Goal: Information Seeking & Learning: Learn about a topic

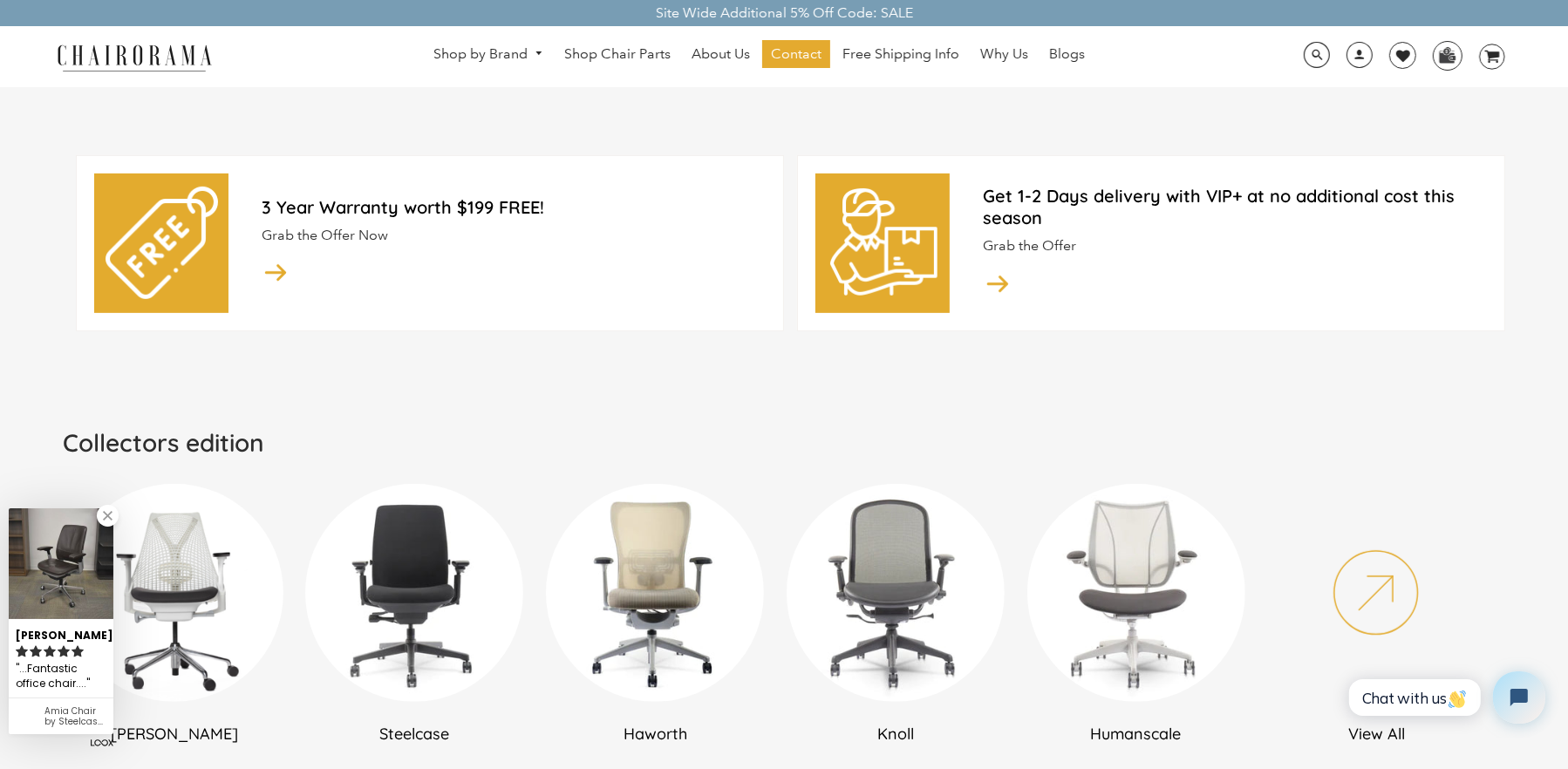
scroll to position [872, 0]
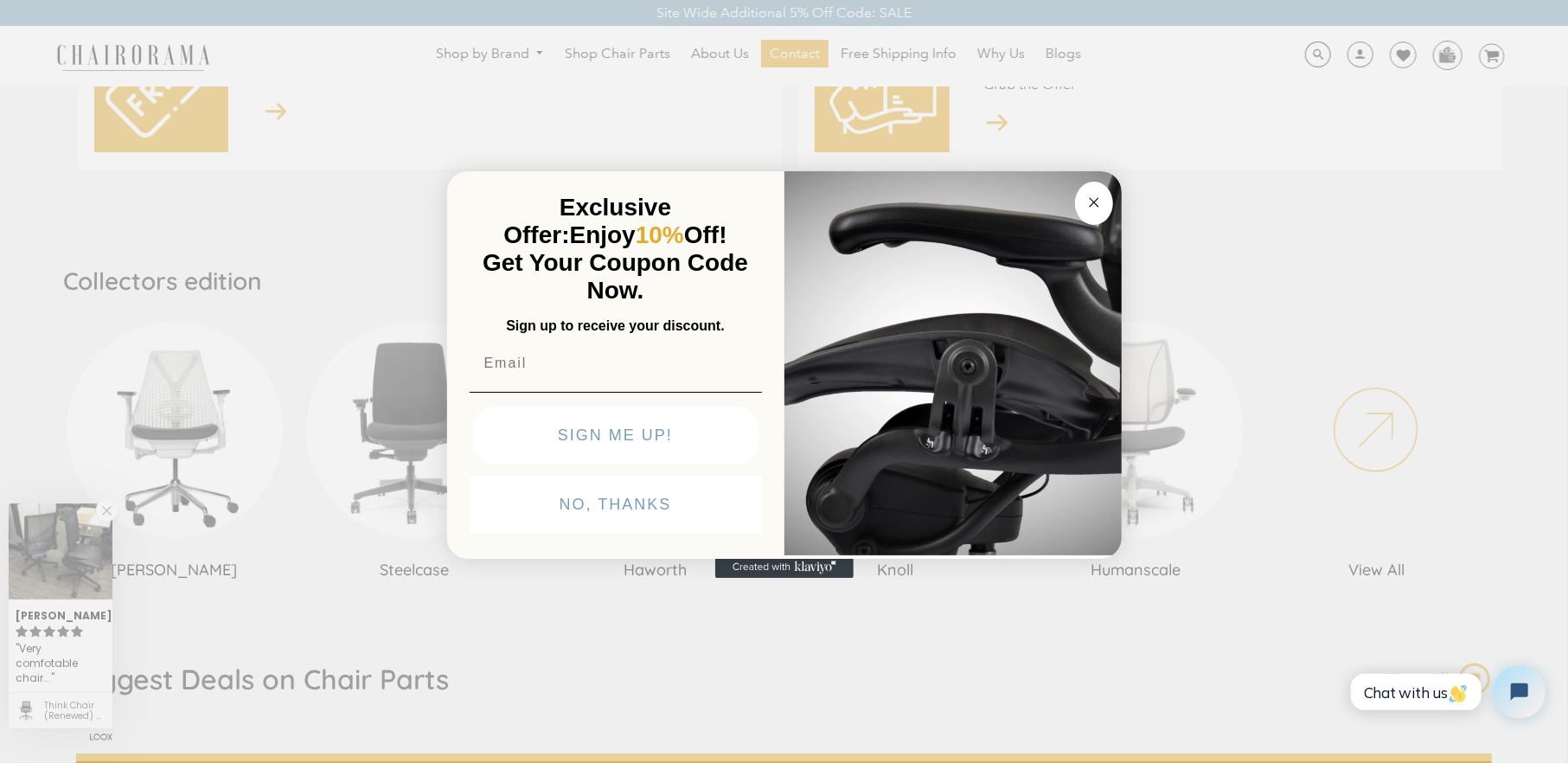
click at [1093, 202] on icon "Close dialog" at bounding box center [1094, 202] width 21 height 21
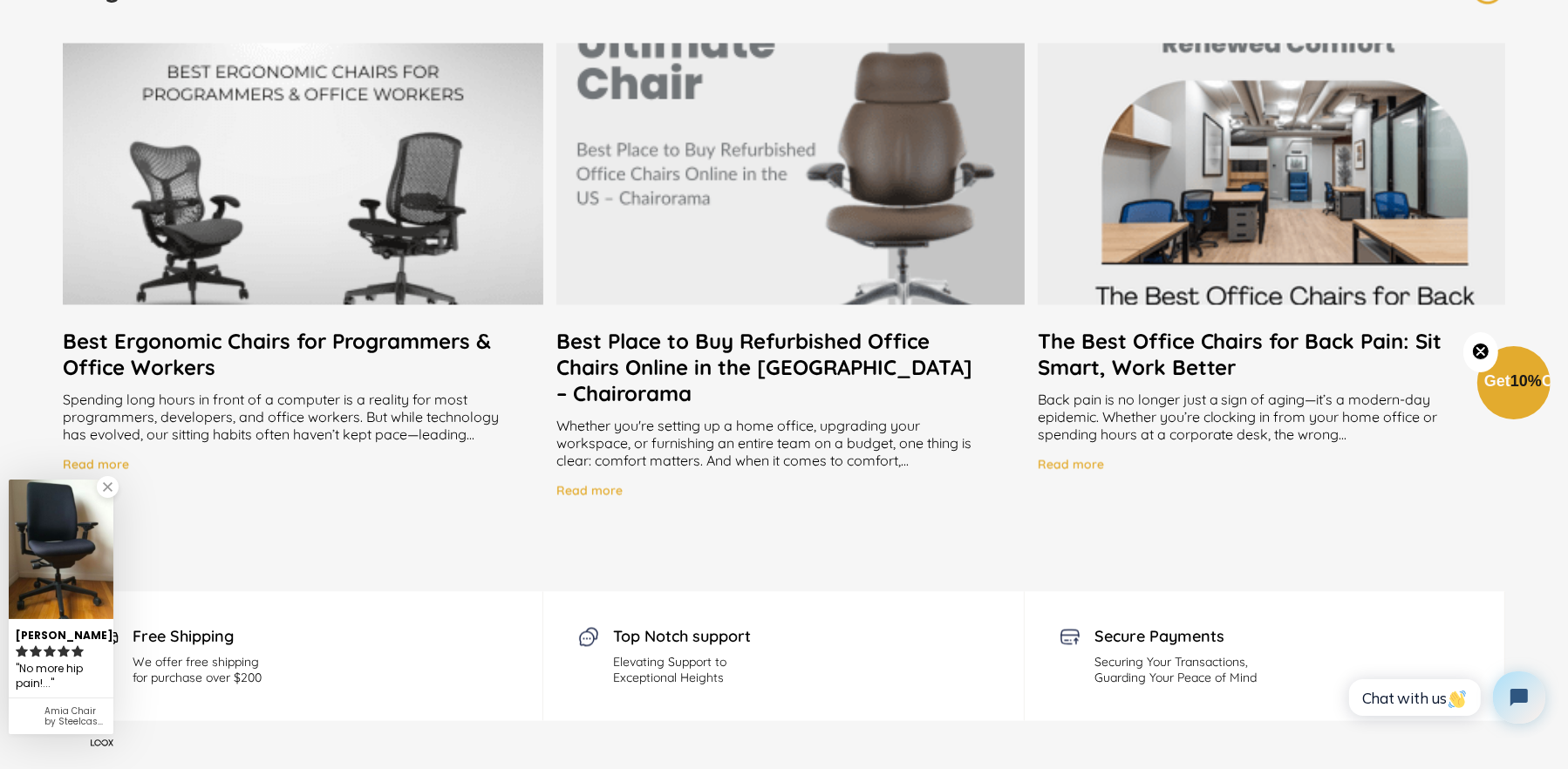
scroll to position [3487, 0]
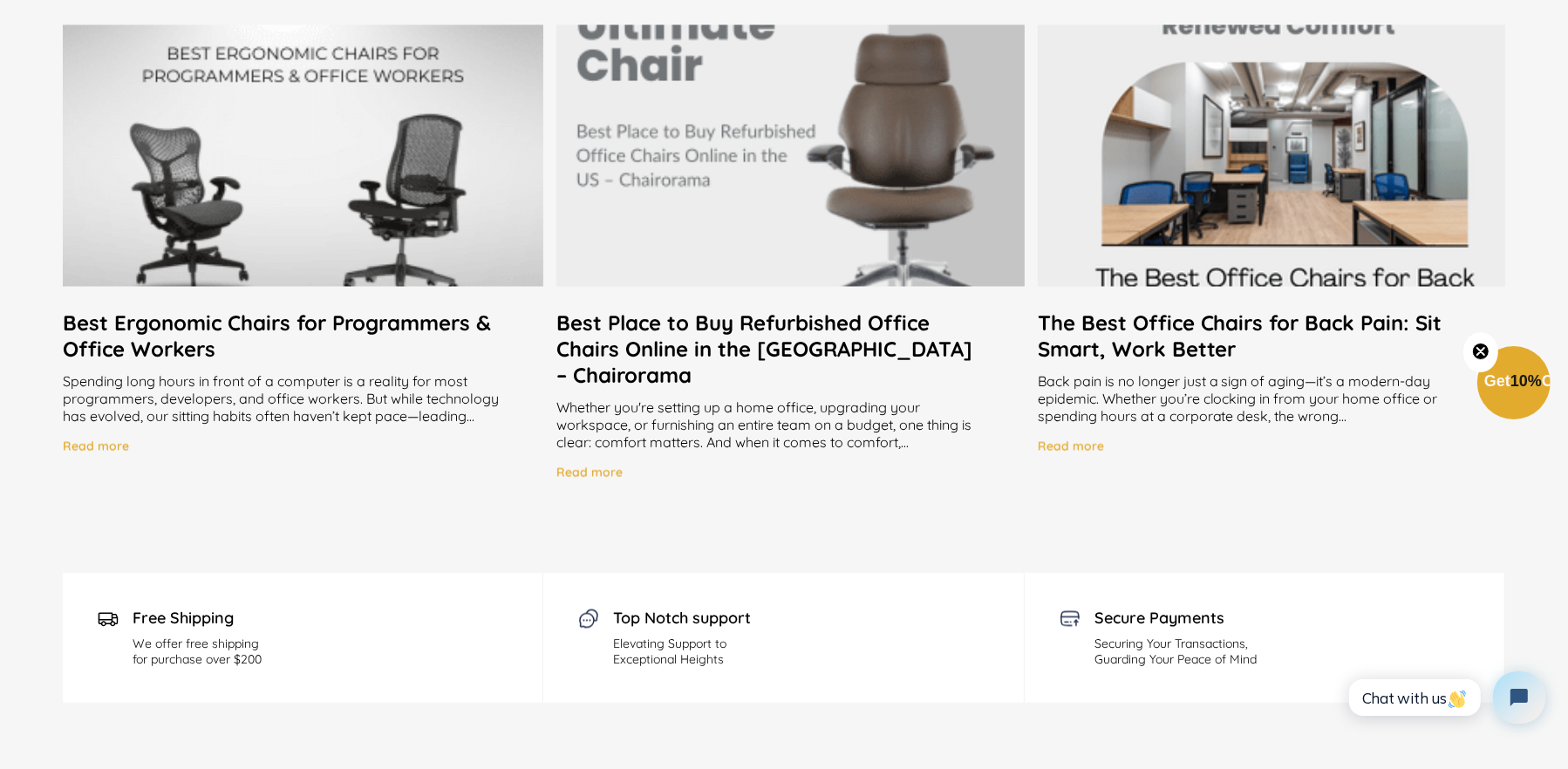
click at [265, 324] on h2 "Best Ergonomic Chairs for Programmers & Office Workers" at bounding box center [303, 336] width 481 height 52
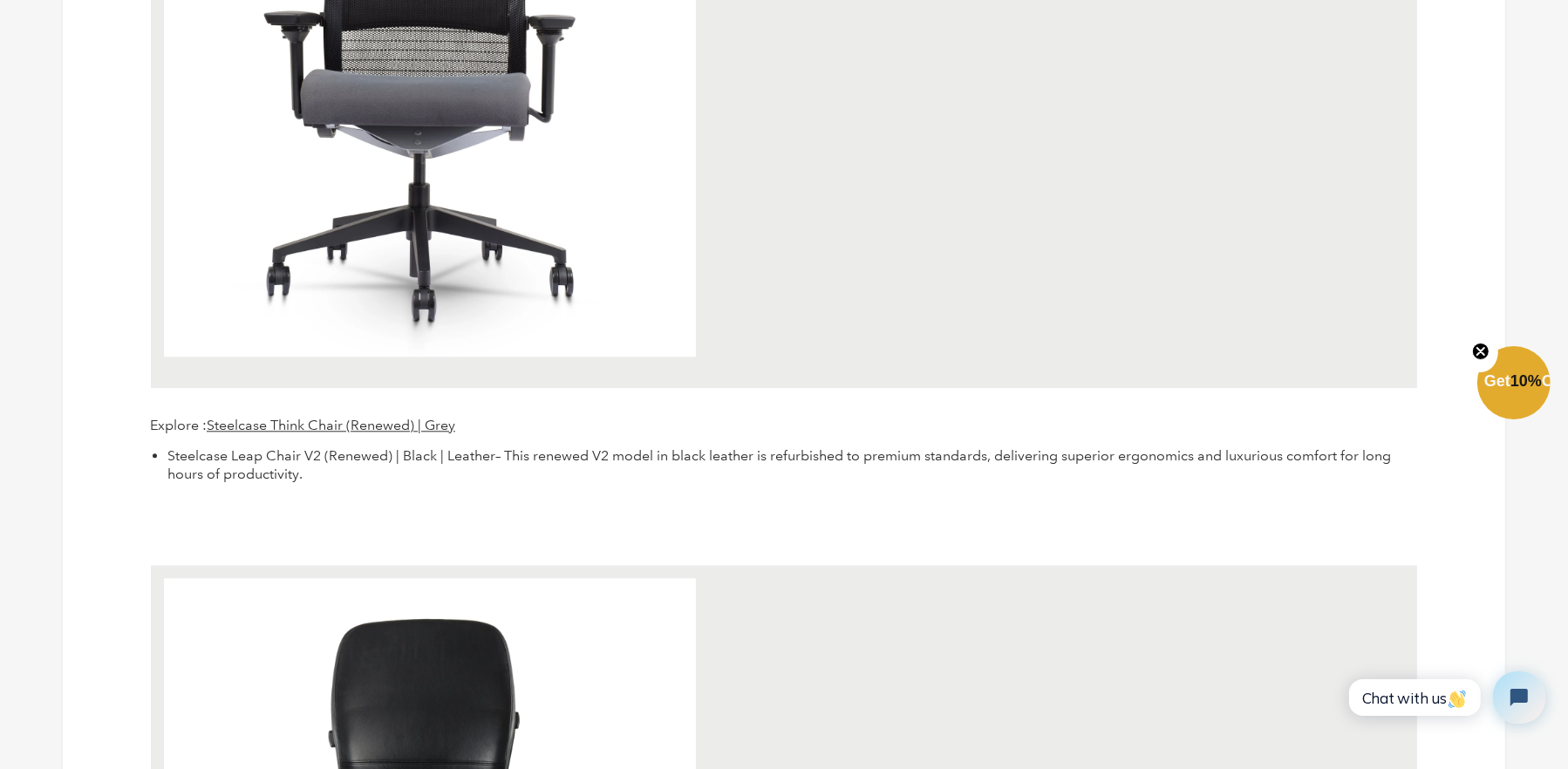
scroll to position [4447, 0]
click at [354, 420] on span "Steelcase Think Chair (Renewed) | Grey" at bounding box center [331, 424] width 249 height 16
